Goal: Task Accomplishment & Management: Manage account settings

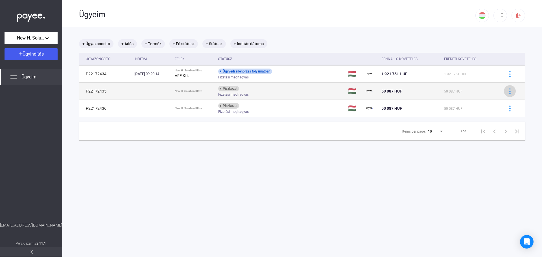
click at [507, 91] on img at bounding box center [510, 91] width 6 height 6
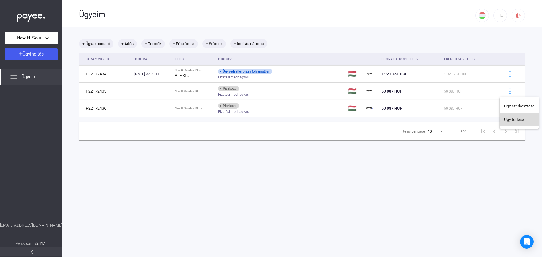
click at [514, 120] on button "Ügy törlése" at bounding box center [518, 120] width 39 height 14
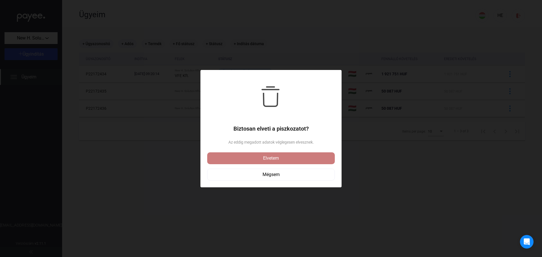
click at [274, 161] on div "Elvetem" at bounding box center [271, 158] width 124 height 7
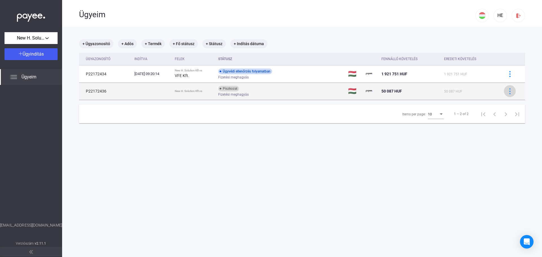
click at [507, 93] on img at bounding box center [510, 91] width 6 height 6
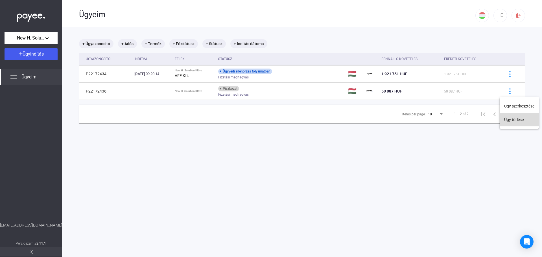
click at [513, 122] on button "Ügy törlése" at bounding box center [518, 120] width 39 height 14
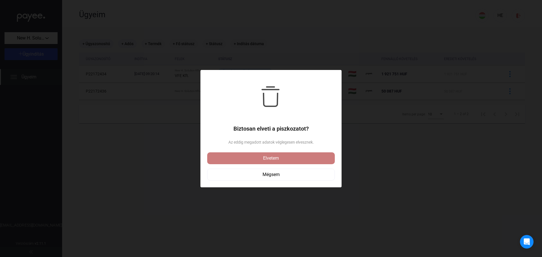
click at [271, 157] on div "Elvetem" at bounding box center [271, 158] width 124 height 7
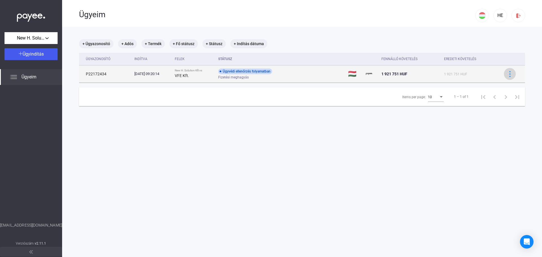
click at [507, 74] on img at bounding box center [510, 74] width 6 height 6
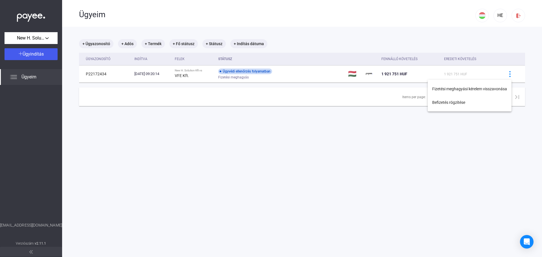
click at [292, 75] on div at bounding box center [271, 128] width 542 height 257
